Goal: Check status: Check status

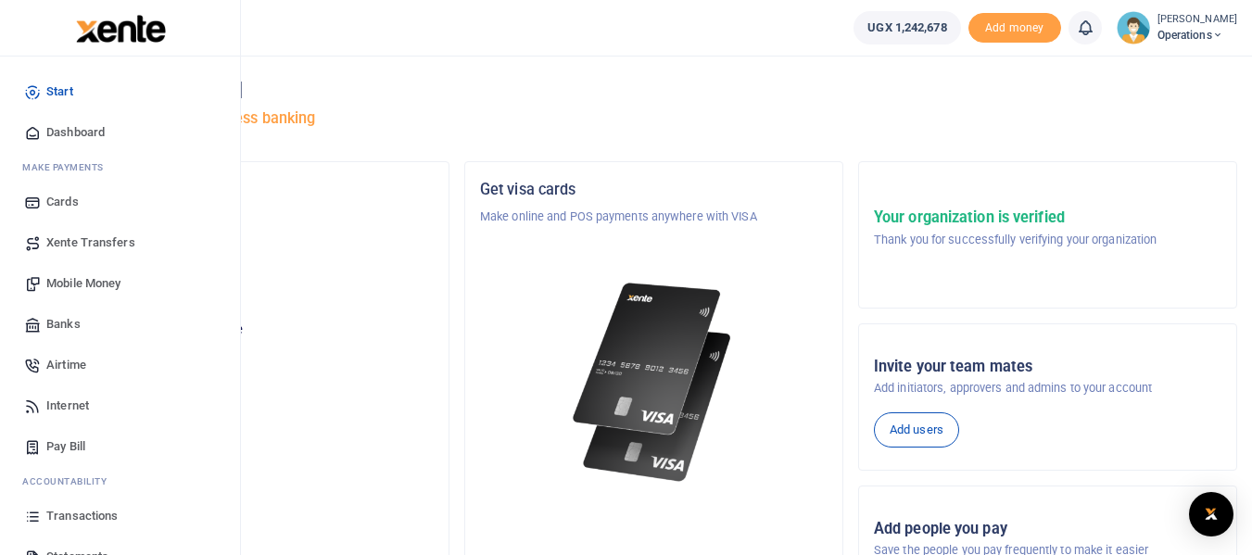
click at [98, 512] on span "Transactions" at bounding box center [81, 516] width 71 height 19
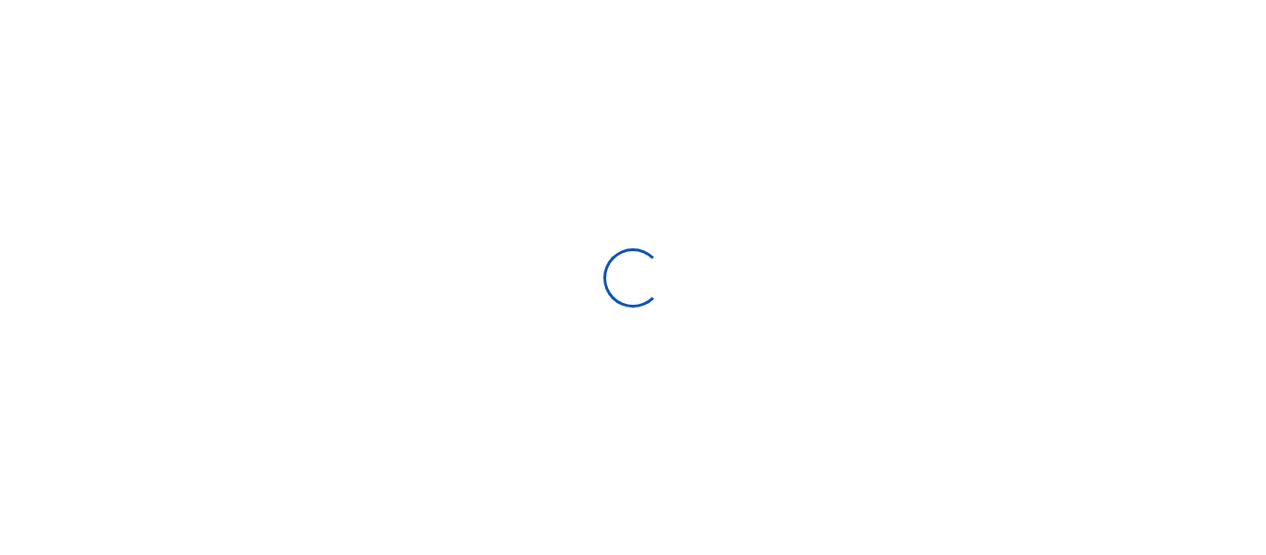
select select
type input "[DATE] - [DATE]"
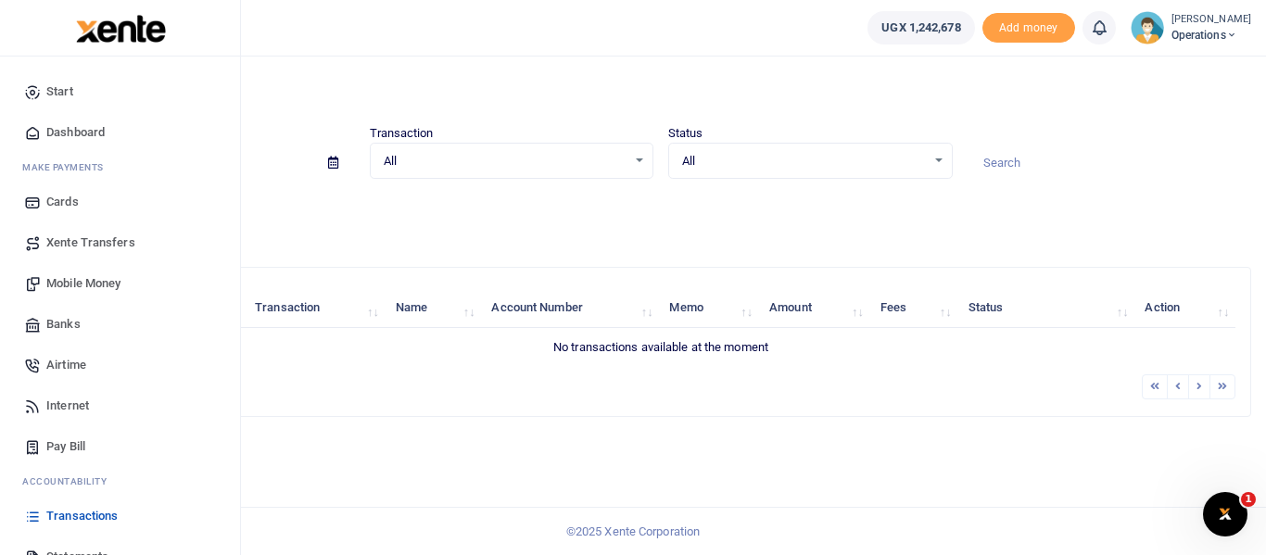
click at [111, 515] on span "Transactions" at bounding box center [81, 516] width 71 height 19
